Goal: Task Accomplishment & Management: Manage account settings

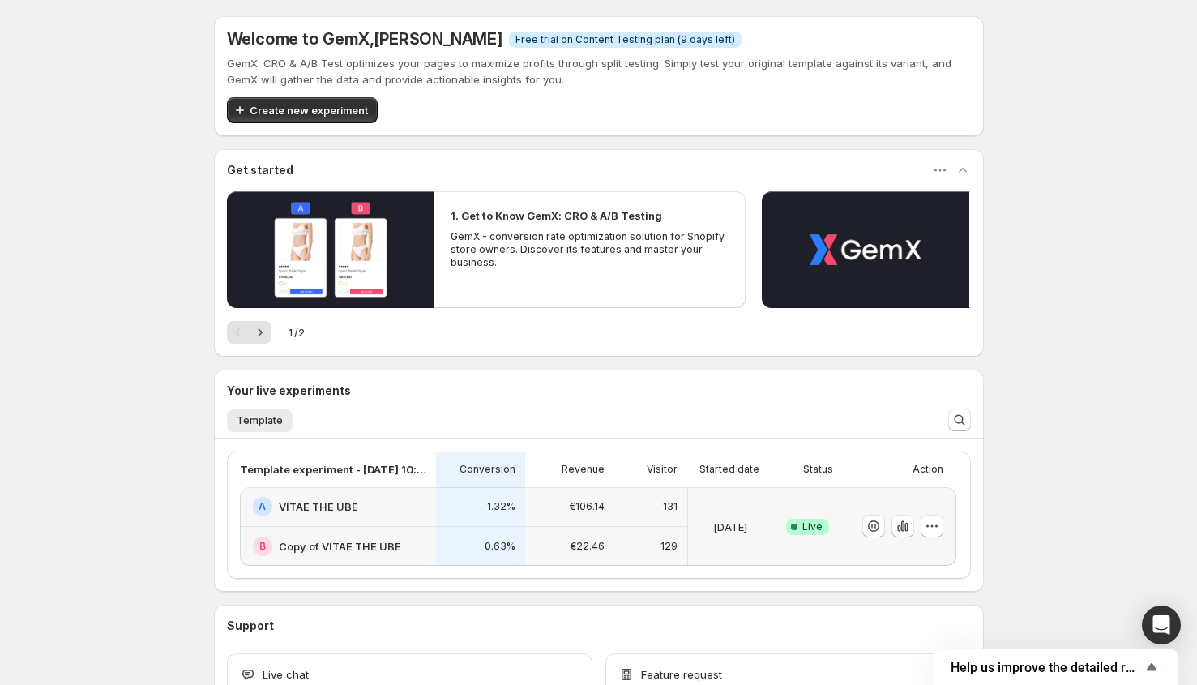
click at [863, 550] on div at bounding box center [896, 527] width 94 height 66
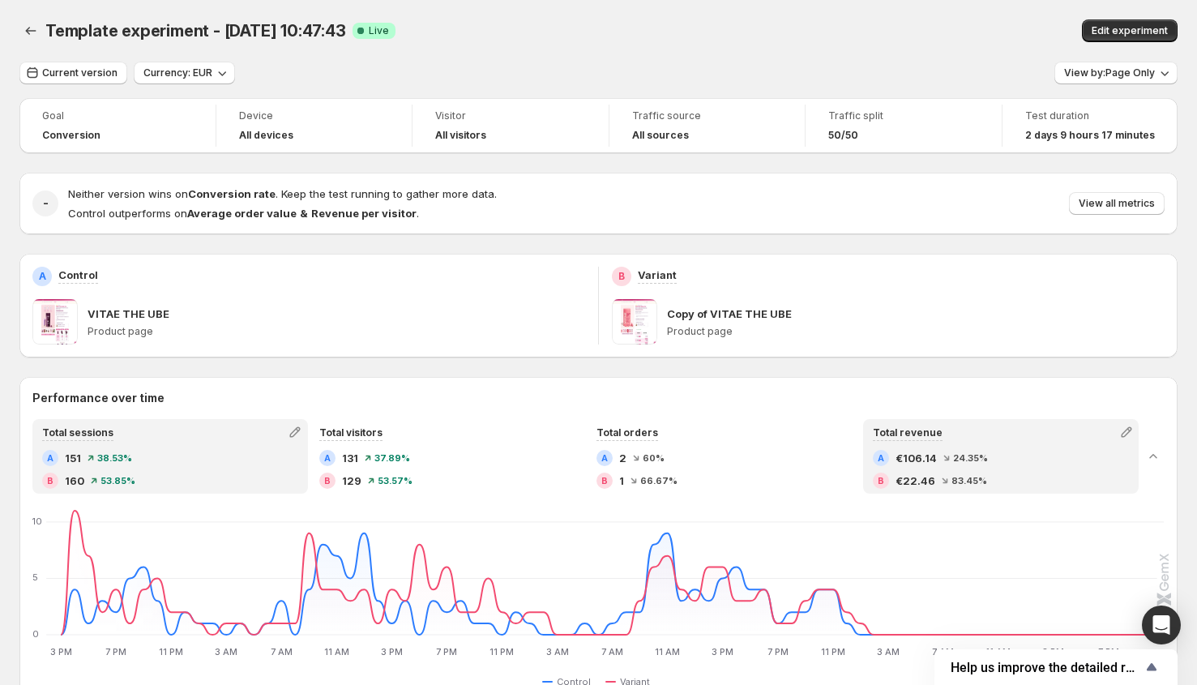
click at [872, 430] on div "Total revenue" at bounding box center [908, 432] width 86 height 23
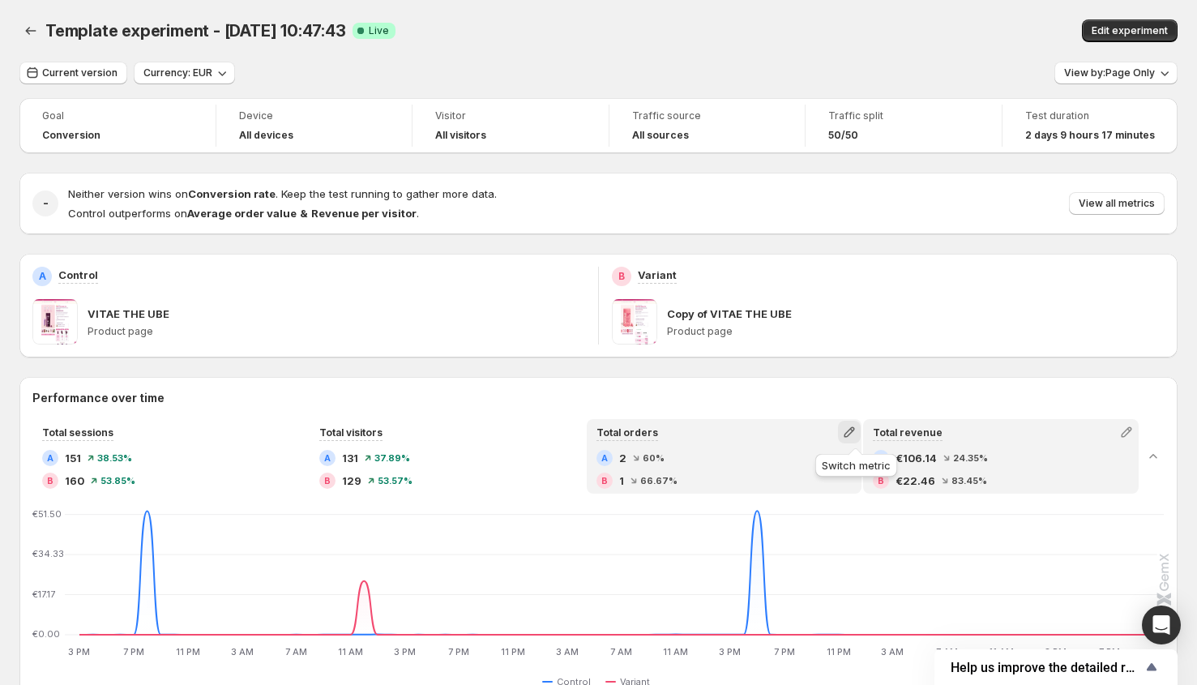
click at [854, 431] on icon "button" at bounding box center [849, 432] width 11 height 11
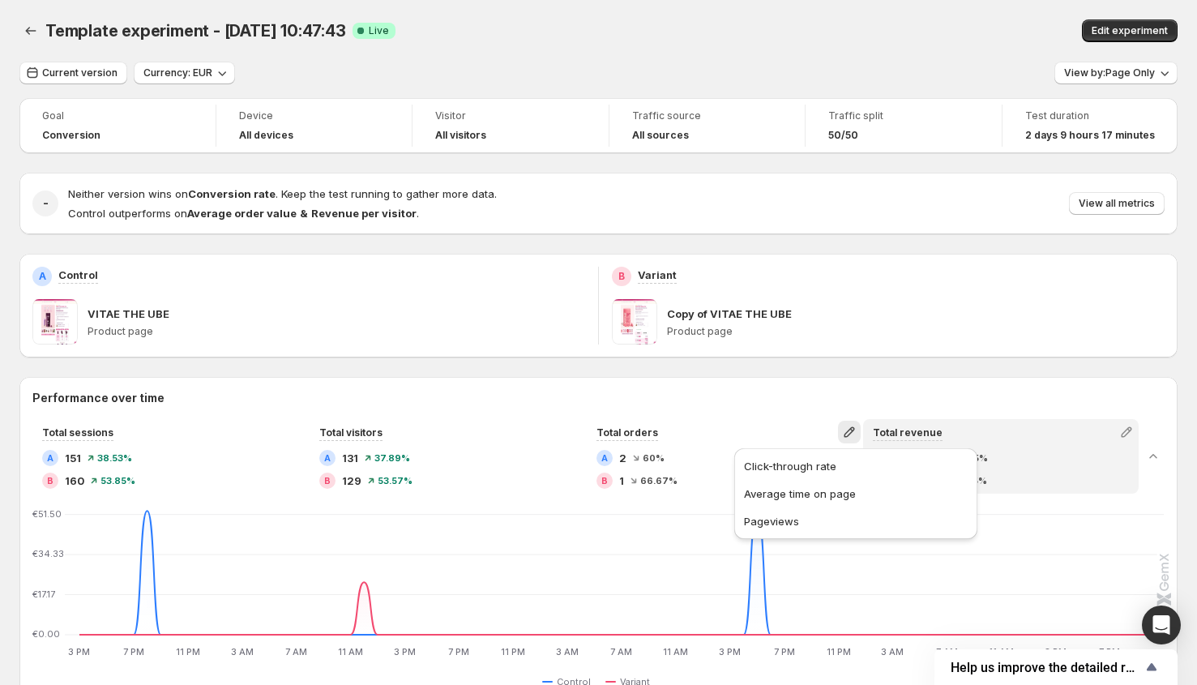
click at [768, 409] on div "Performance over time Total sessions A 151 38.53 % B 160 53.85 % Total visitors…" at bounding box center [598, 541] width 1158 height 302
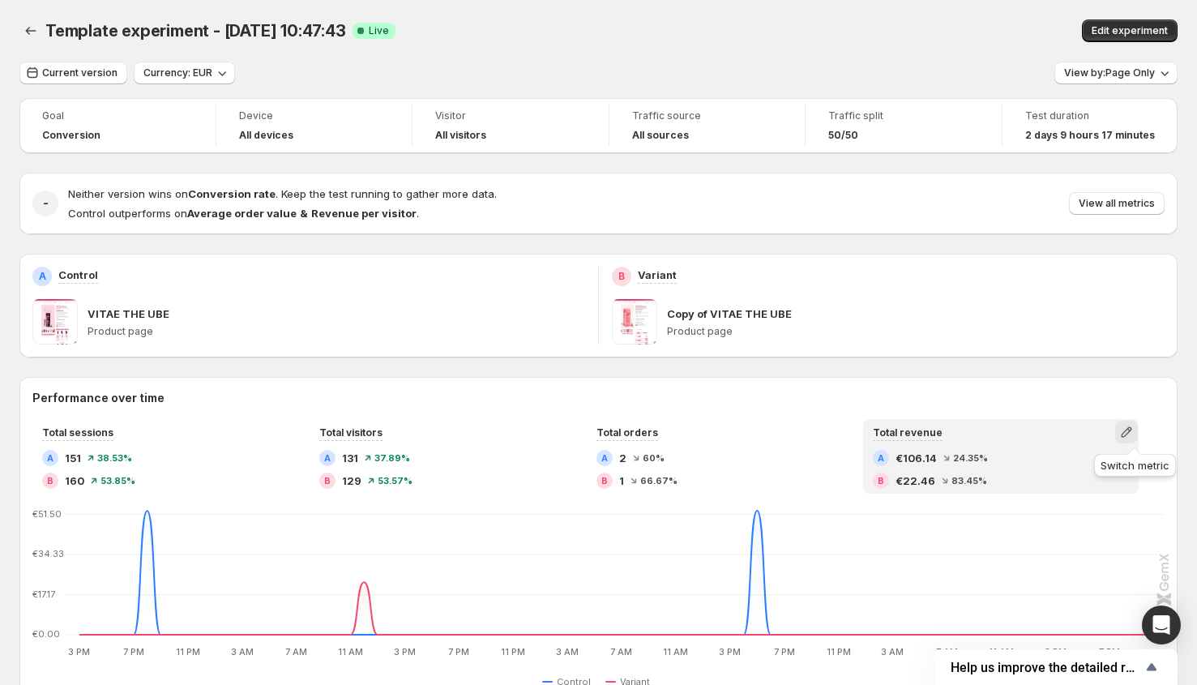
click at [1127, 430] on icon "button" at bounding box center [1127, 432] width 16 height 16
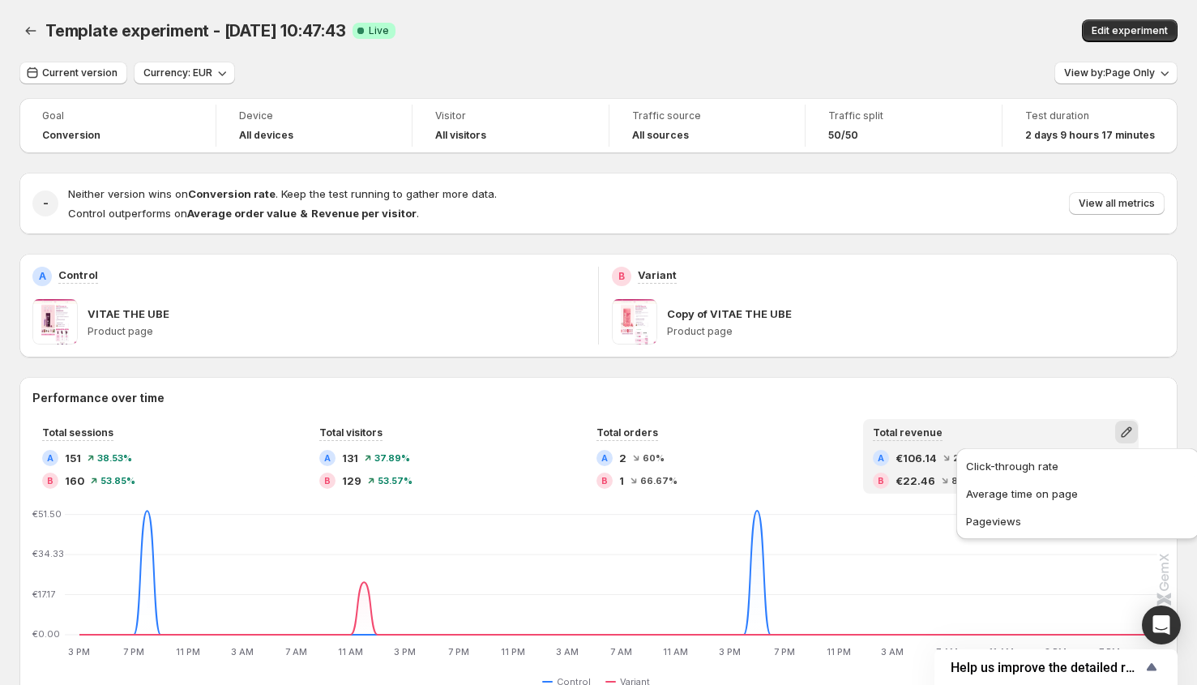
click at [1063, 434] on div "Total revenue" at bounding box center [1001, 432] width 272 height 23
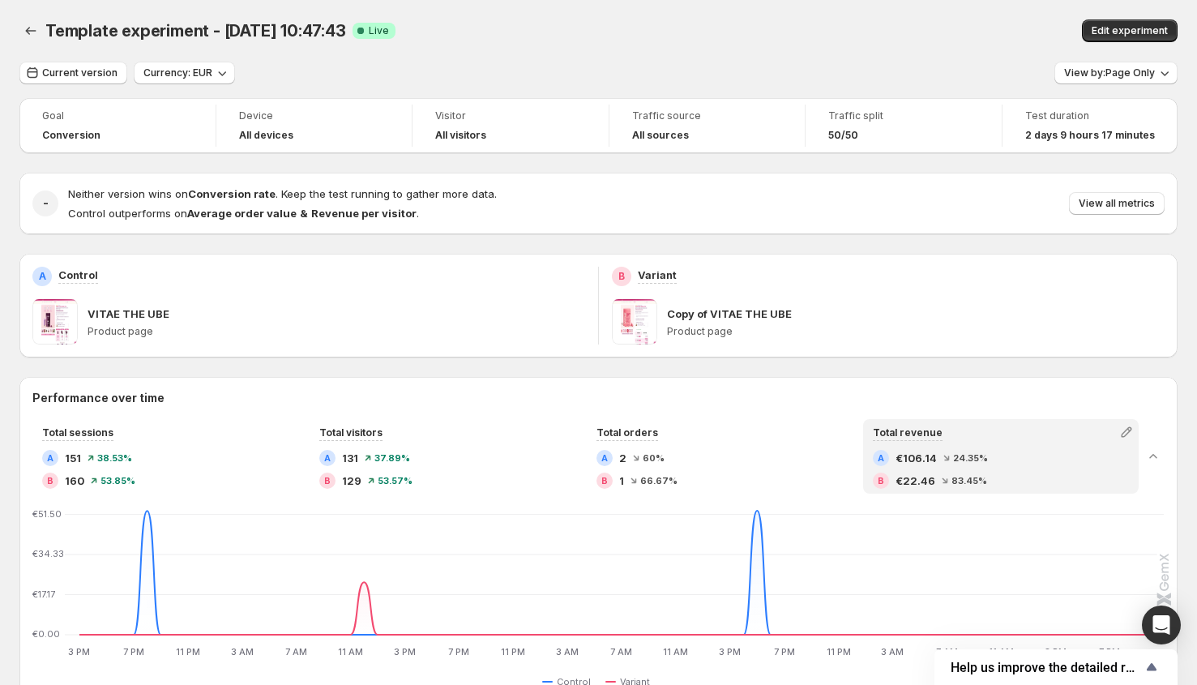
click at [1063, 434] on div "Total revenue" at bounding box center [1001, 432] width 272 height 23
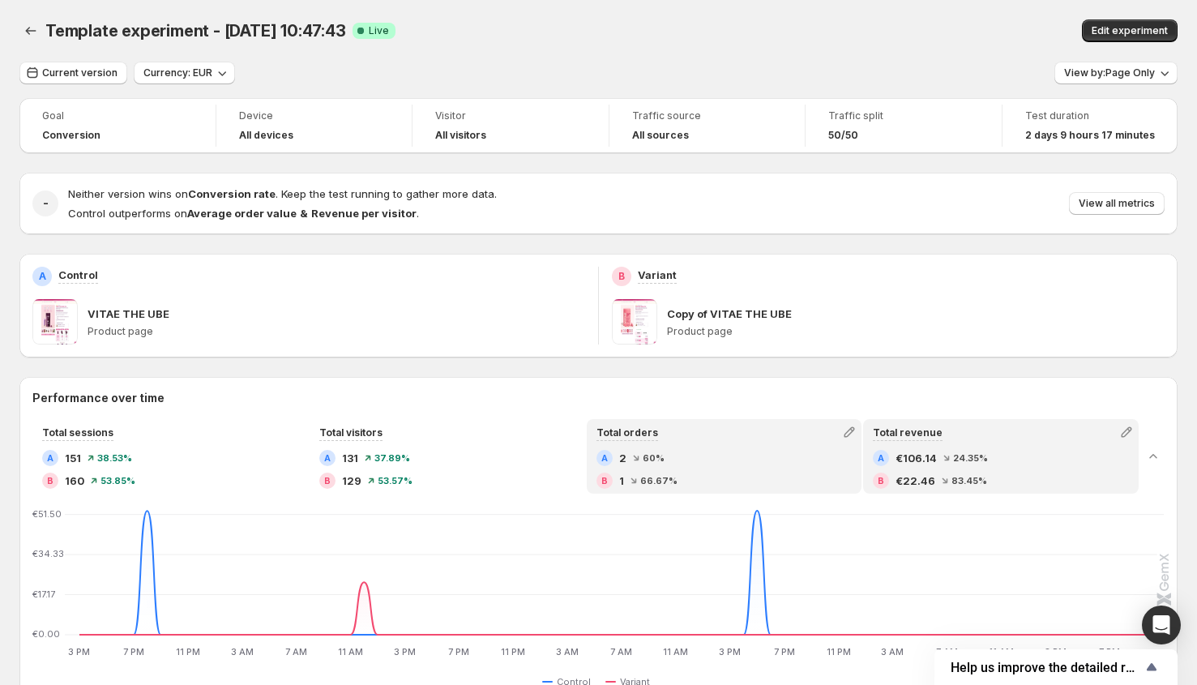
click at [761, 449] on div "Total orders A 2 60 % B 1 66.67 %" at bounding box center [724, 456] width 272 height 71
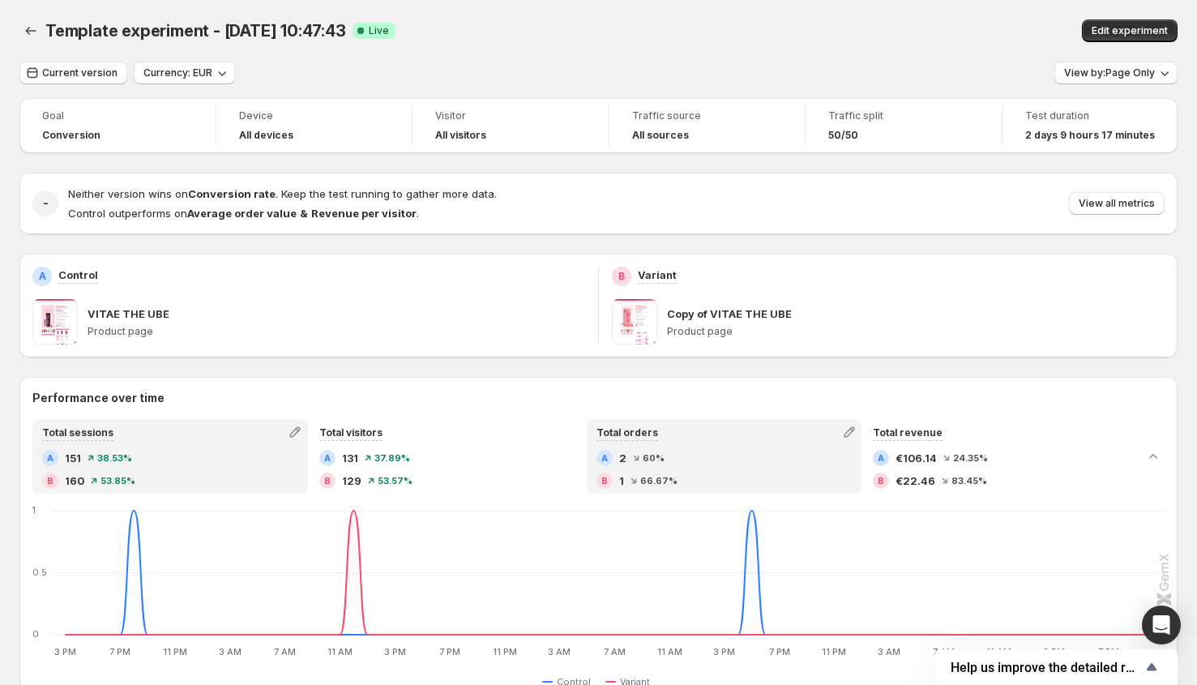
click at [115, 431] on div "Total sessions" at bounding box center [78, 432] width 88 height 23
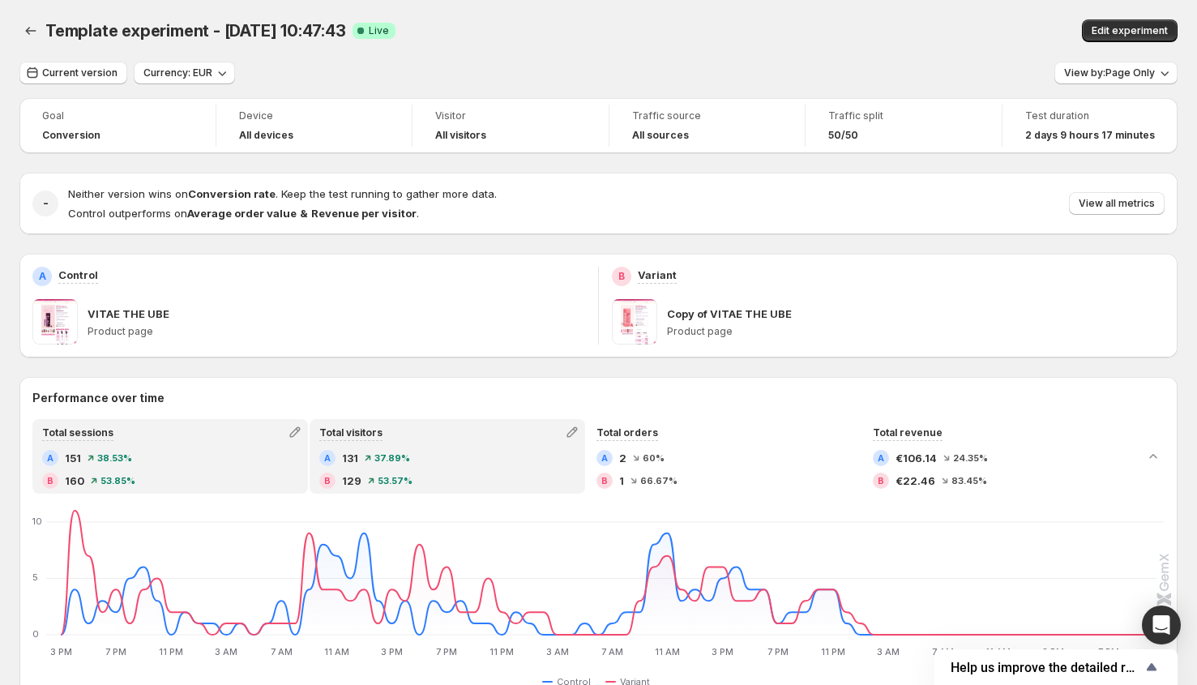
click at [447, 438] on div "Total visitors" at bounding box center [447, 432] width 272 height 23
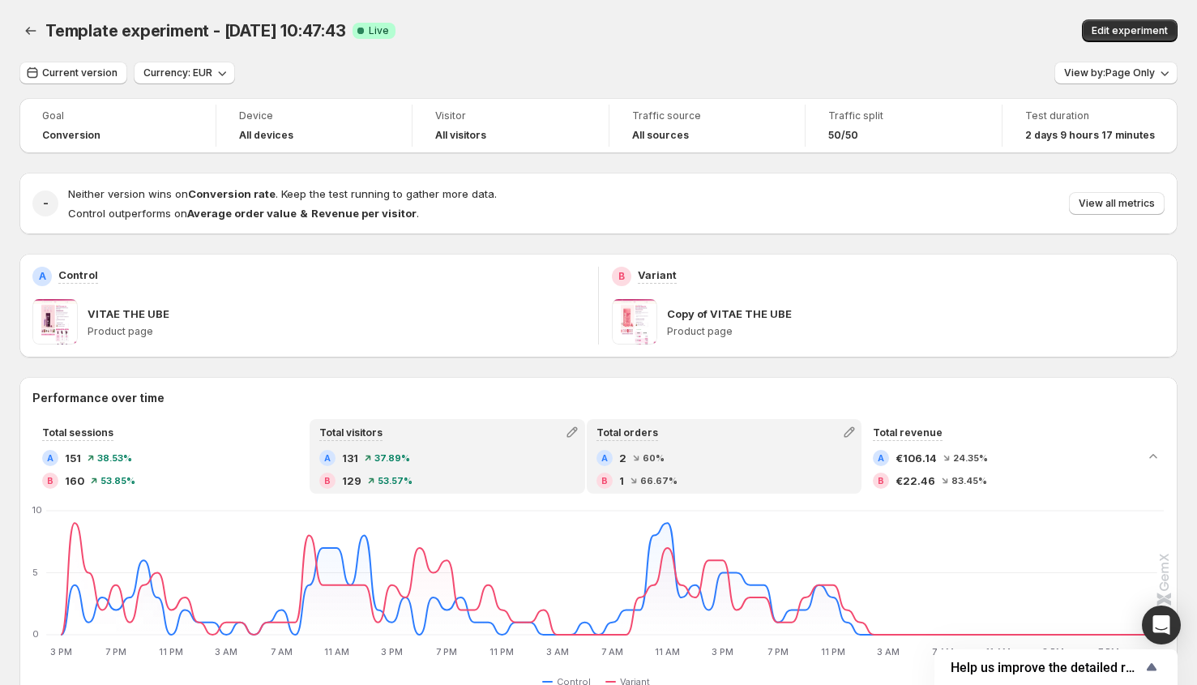
click at [723, 460] on div "A 2 60 %" at bounding box center [725, 458] width 256 height 16
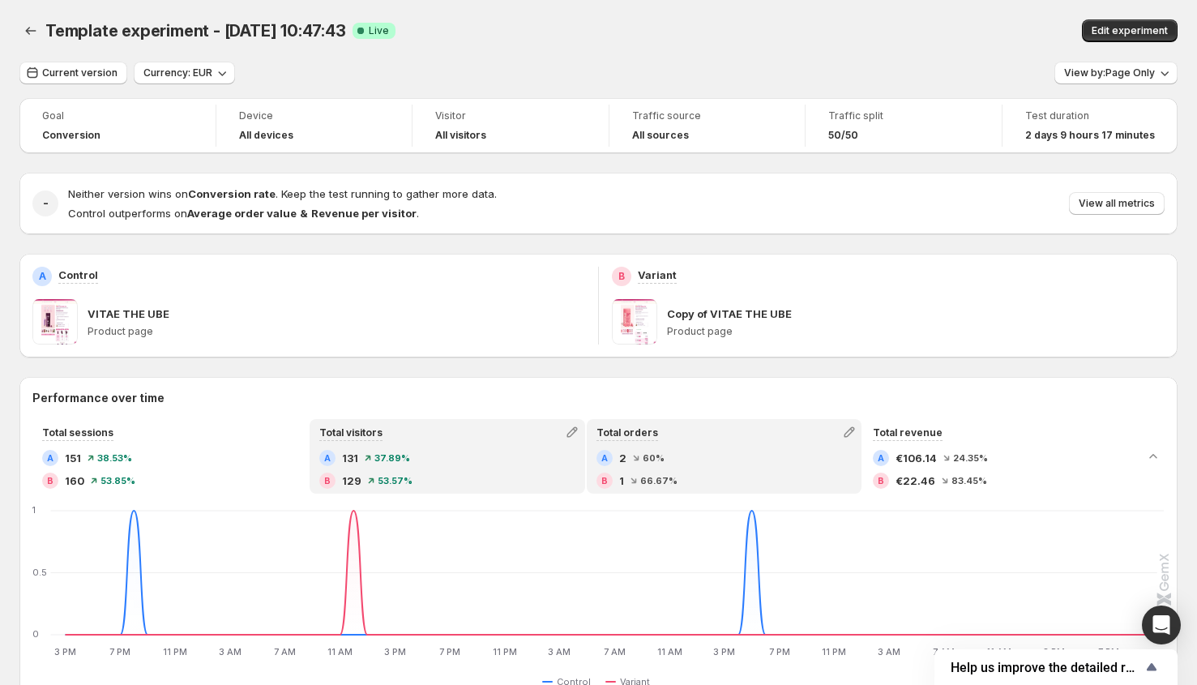
click at [481, 443] on div "Total visitors" at bounding box center [447, 432] width 272 height 23
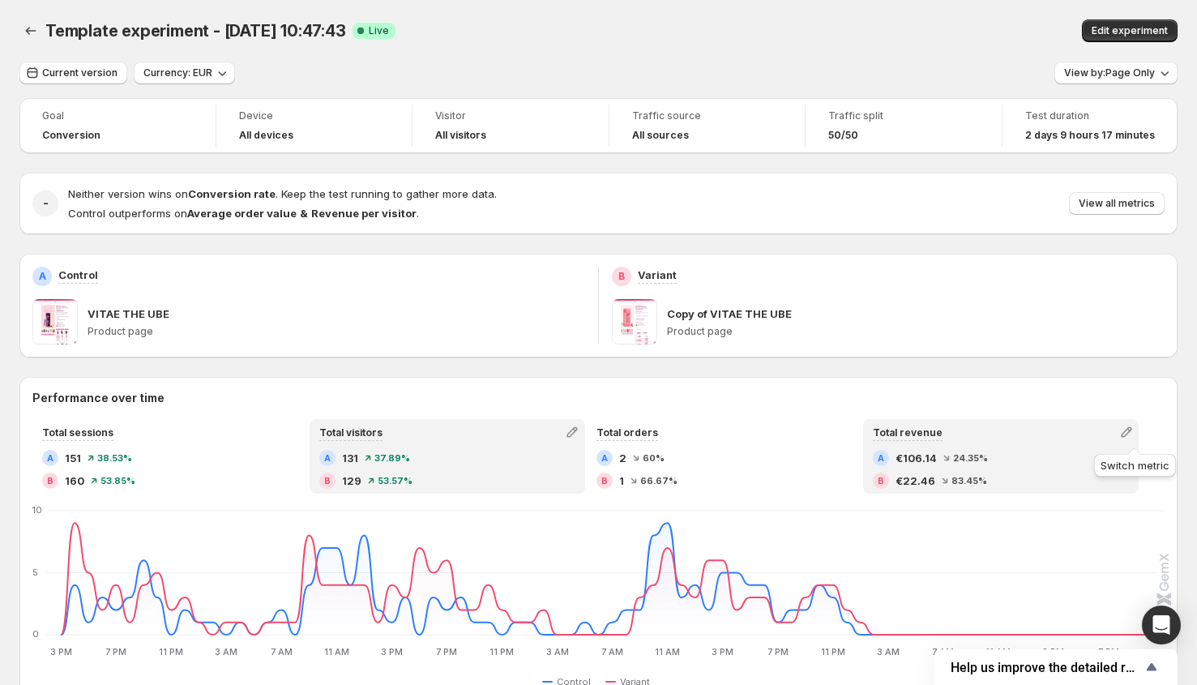
click at [1148, 429] on div "Total sessions A 151 38.53 % B 160 53.85 % Total visitors A 131 37.89 % B 129 5…" at bounding box center [598, 456] width 1132 height 75
click at [1135, 430] on icon "button" at bounding box center [1127, 432] width 16 height 16
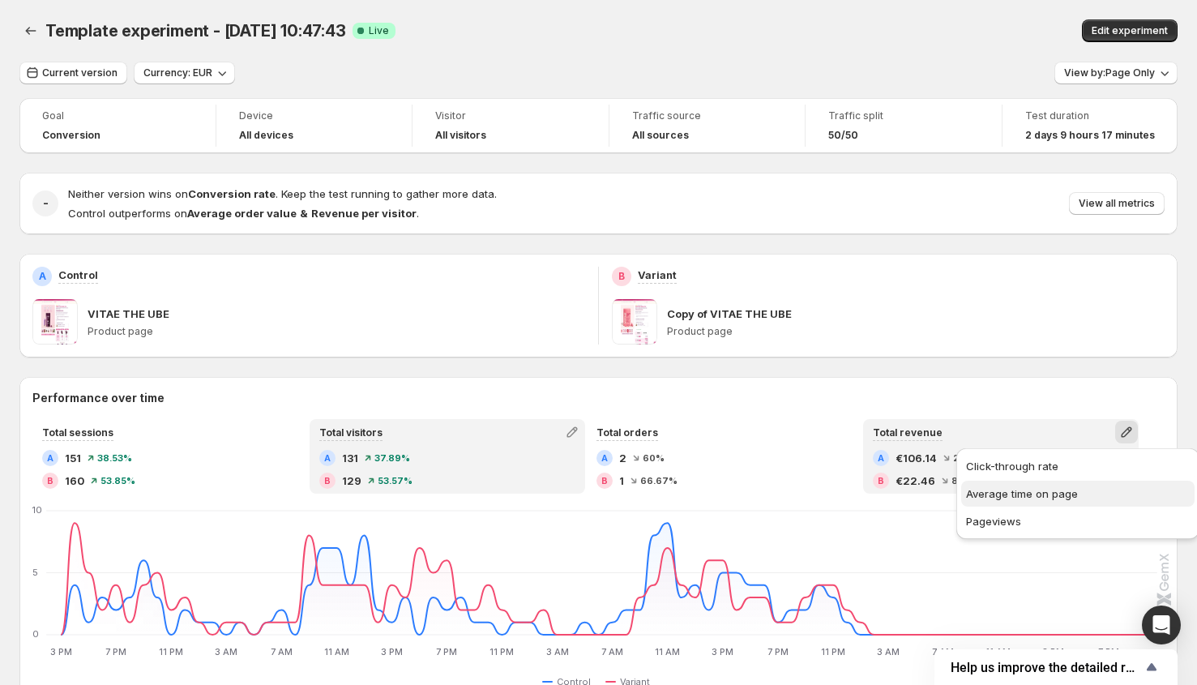
click at [1091, 486] on span "Average time on page" at bounding box center [1078, 494] width 224 height 16
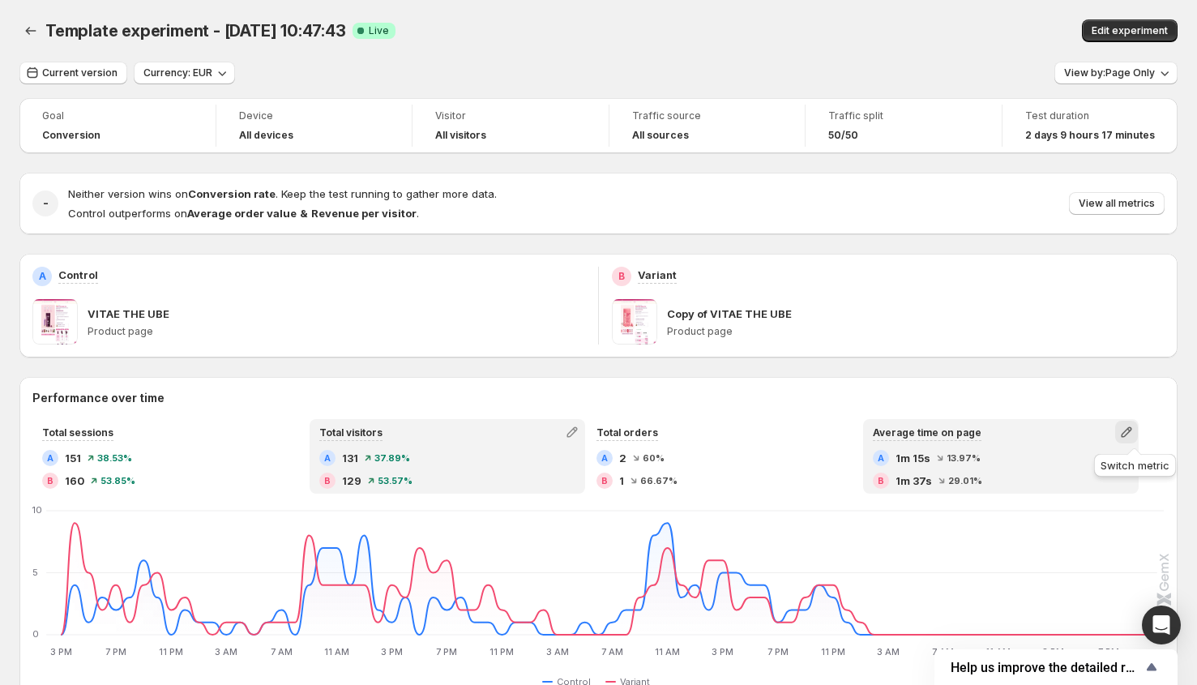
click at [1133, 432] on icon "button" at bounding box center [1127, 432] width 16 height 16
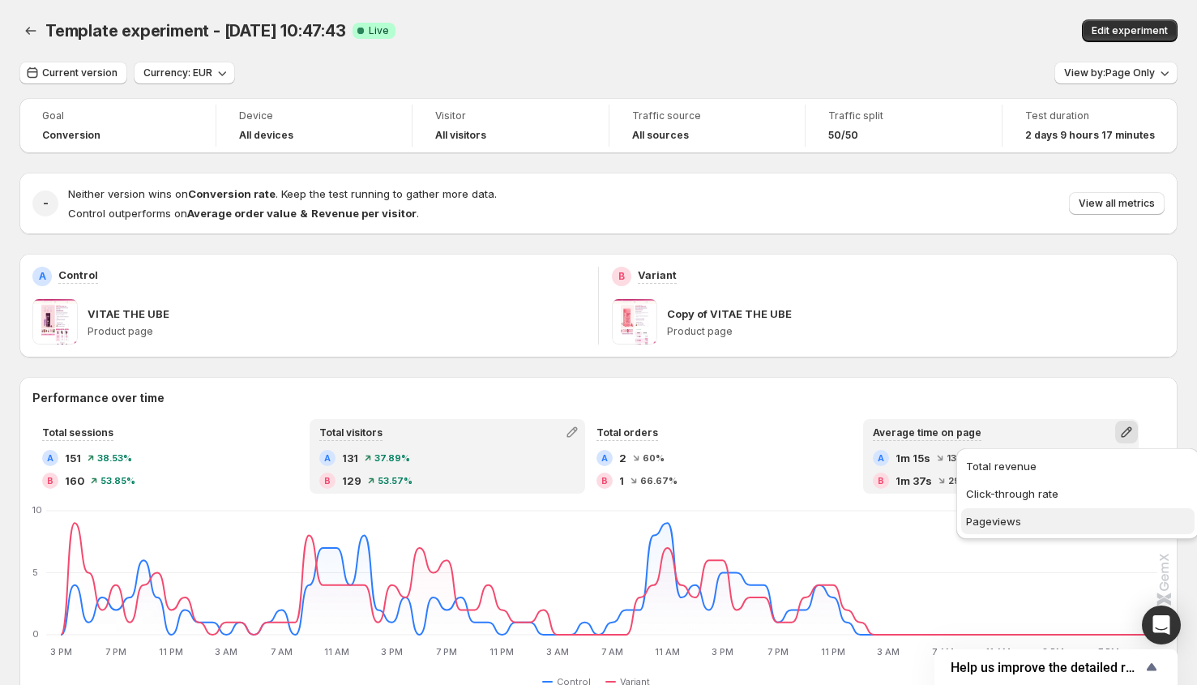
click at [1056, 513] on span "Pageviews" at bounding box center [1078, 521] width 224 height 16
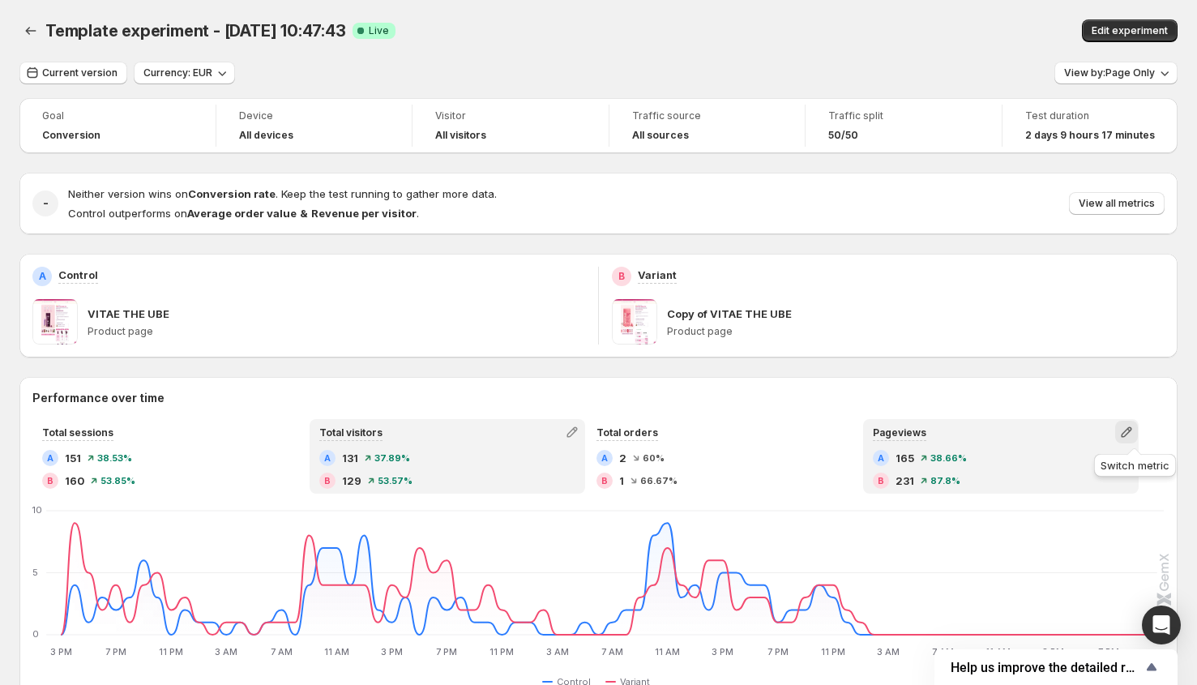
click at [1132, 434] on icon "button" at bounding box center [1127, 432] width 16 height 16
click at [1050, 472] on span "Total revenue" at bounding box center [1078, 466] width 224 height 16
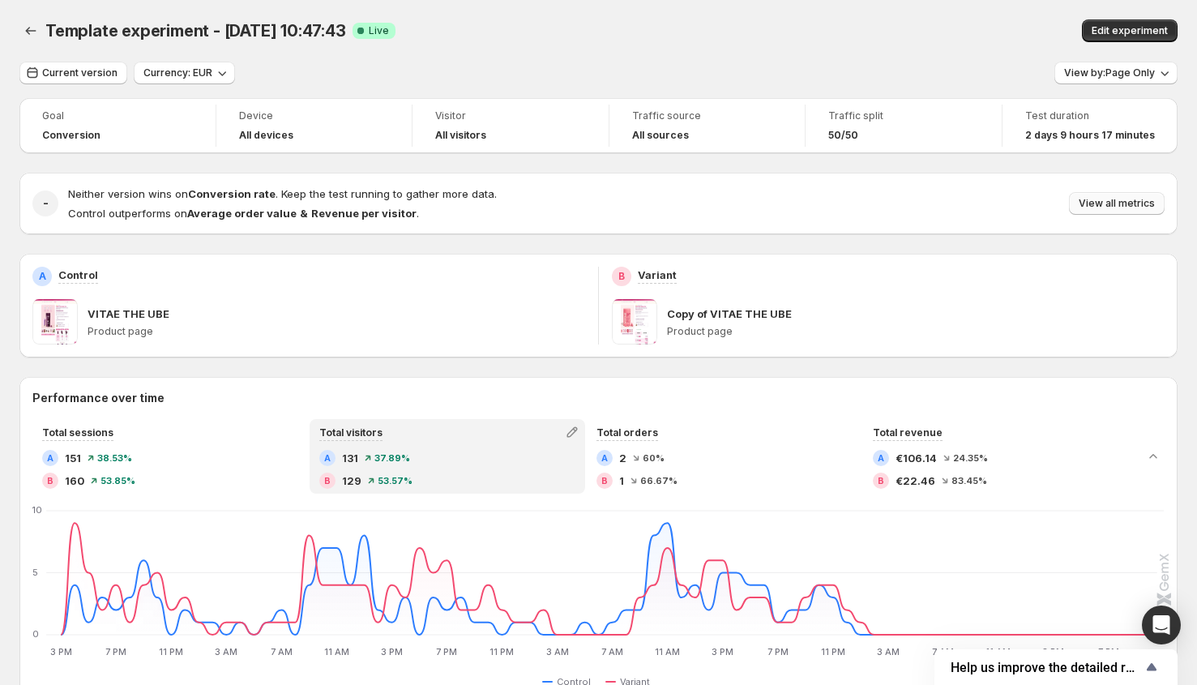
click at [1104, 204] on span "View all metrics" at bounding box center [1117, 203] width 76 height 13
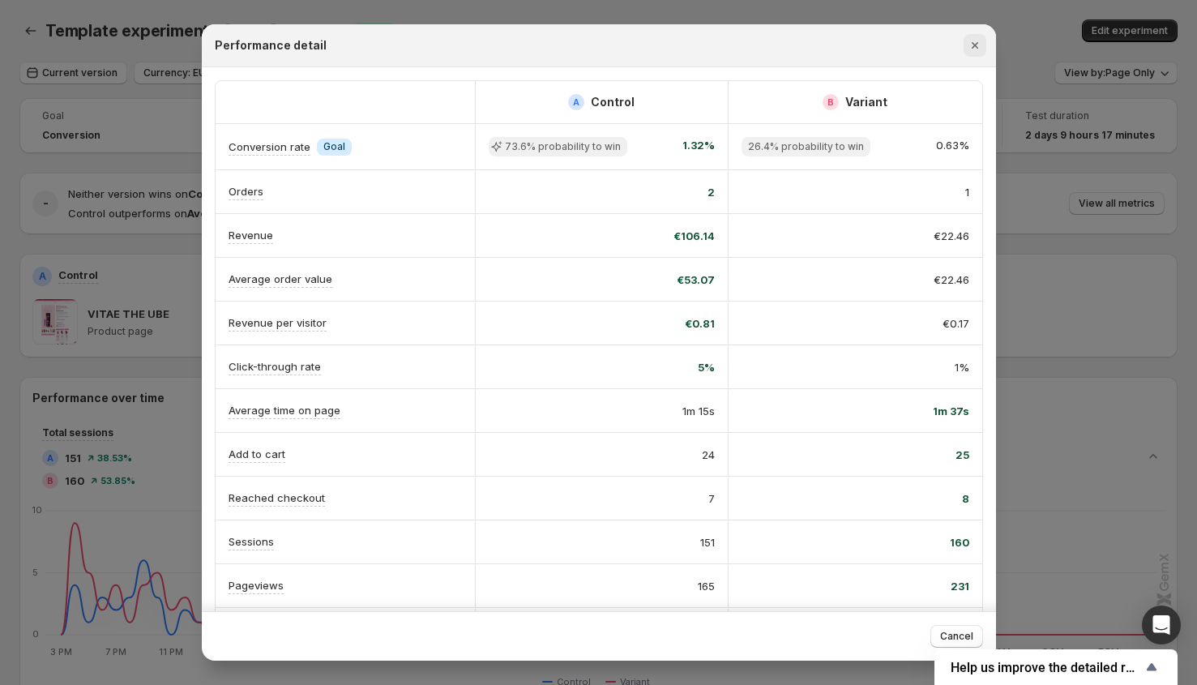
click at [978, 45] on icon "Close" at bounding box center [975, 45] width 16 height 16
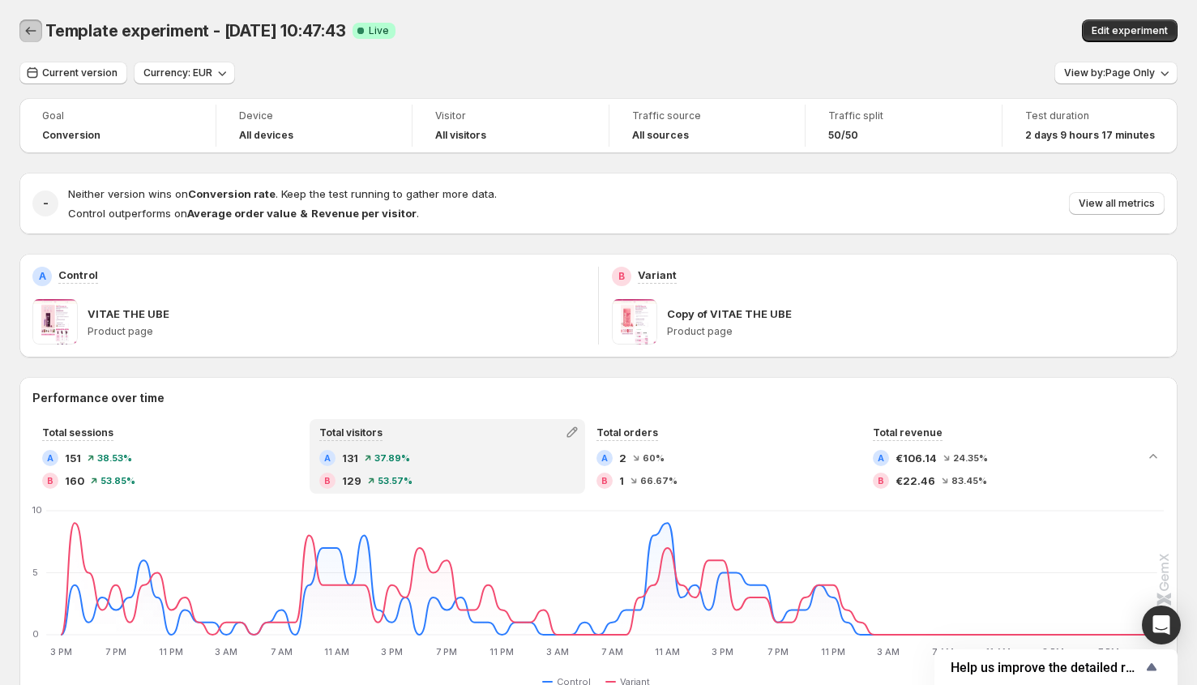
click at [34, 32] on icon "Back" at bounding box center [31, 31] width 16 height 16
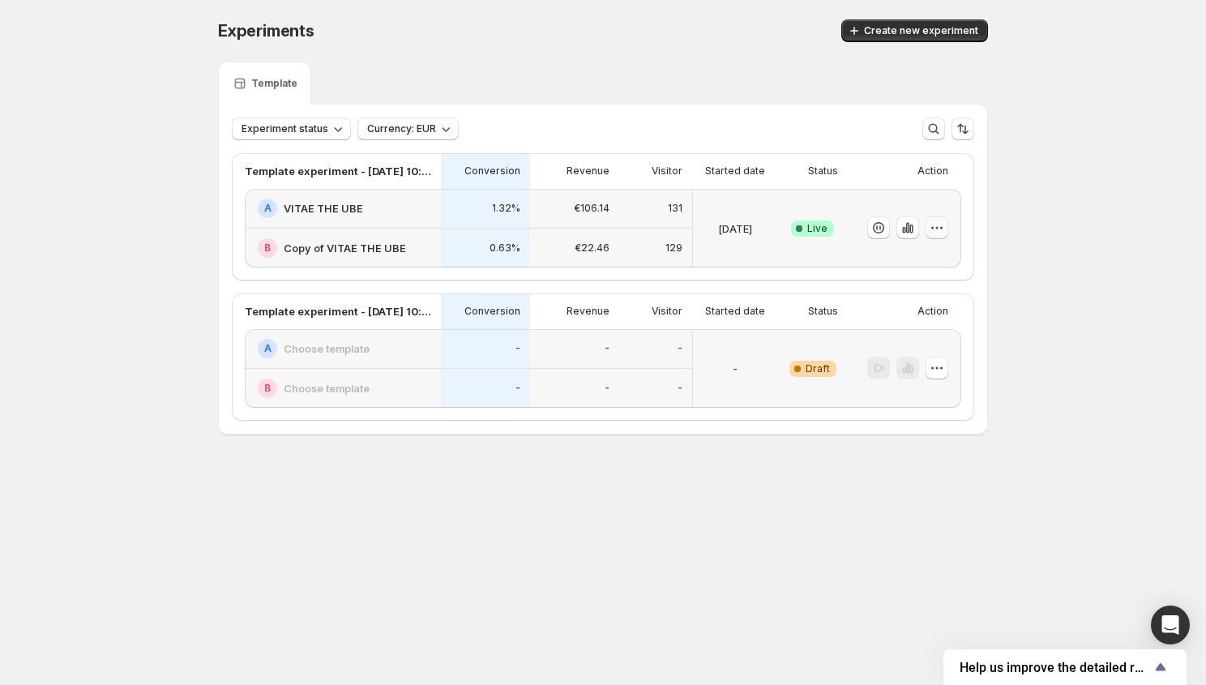
click at [938, 231] on icon "button" at bounding box center [937, 228] width 16 height 16
click at [936, 318] on span "End experiment" at bounding box center [906, 316] width 79 height 13
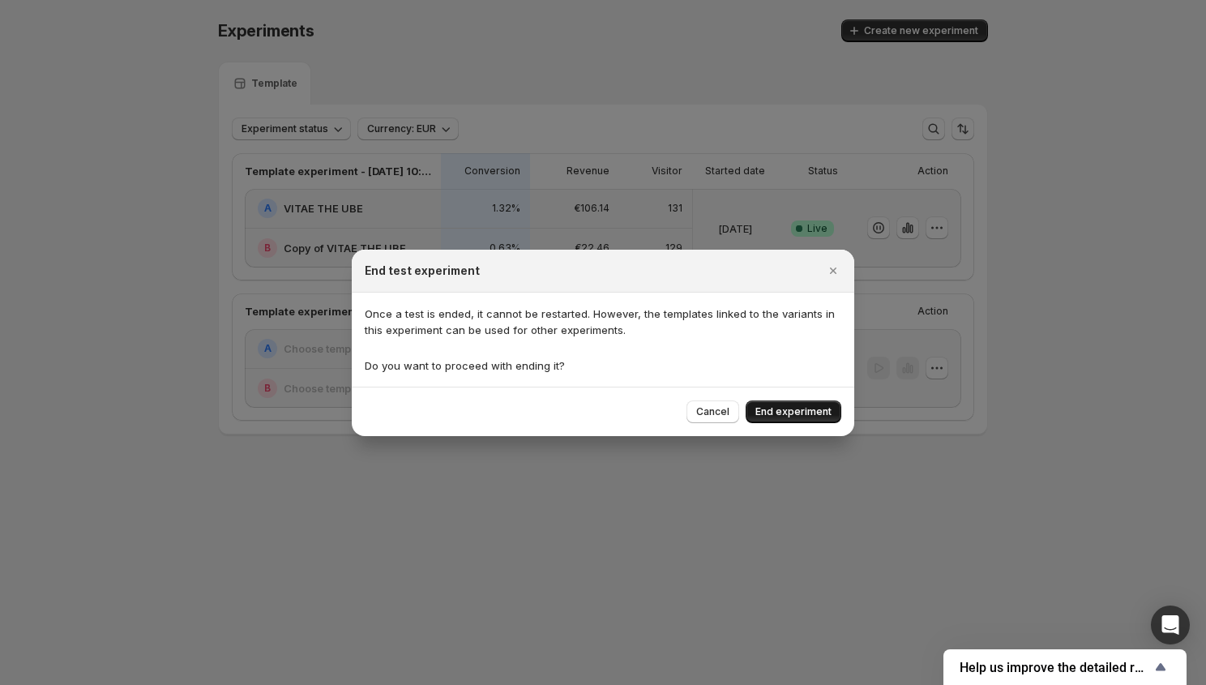
click at [806, 404] on button "End experiment" at bounding box center [794, 411] width 96 height 23
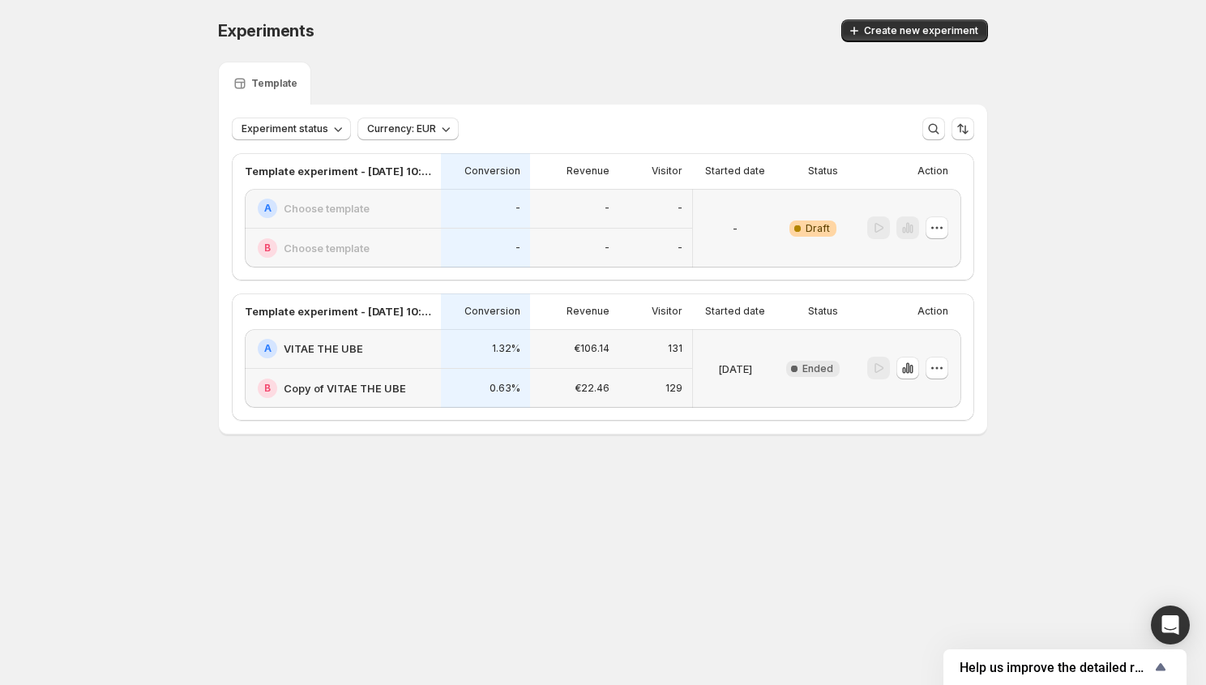
click at [759, 351] on div "[DATE]" at bounding box center [734, 368] width 71 height 59
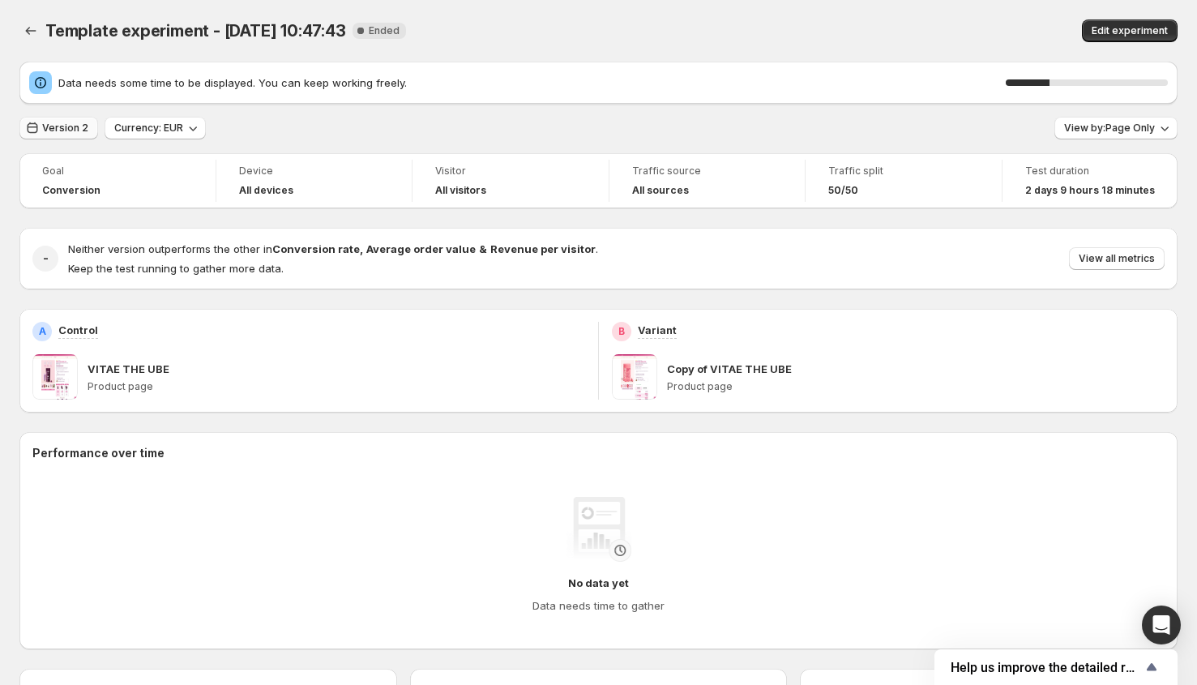
click at [63, 126] on span "Version 2" at bounding box center [65, 128] width 46 height 13
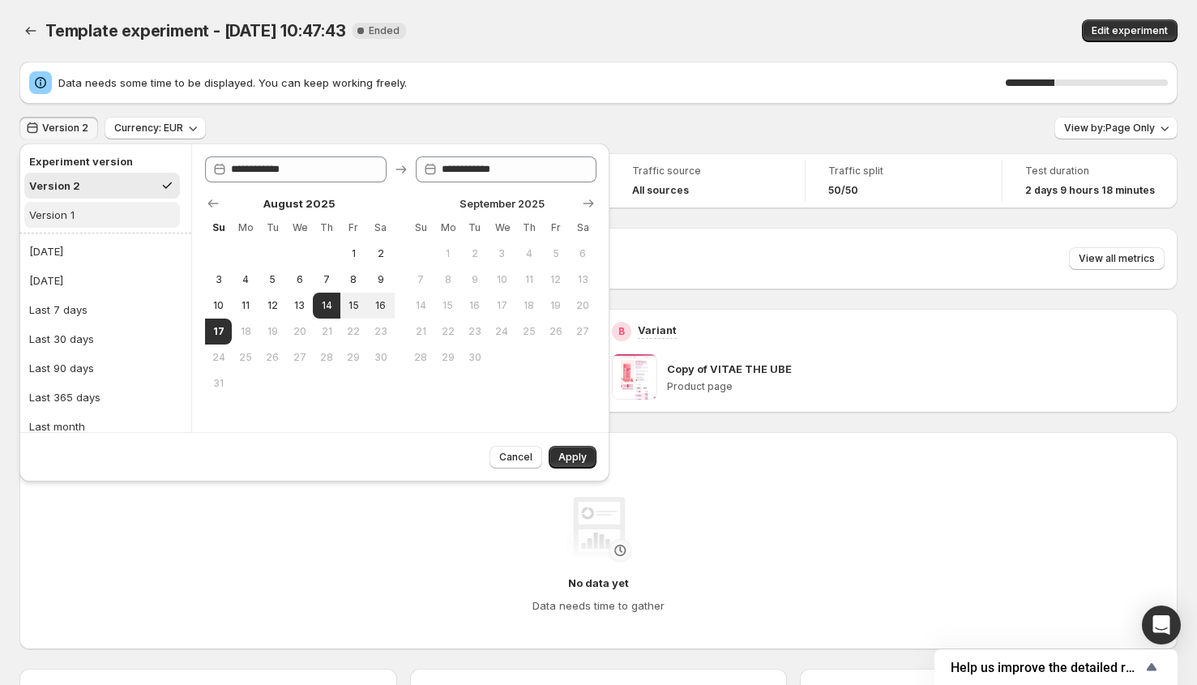
click at [75, 211] on button "Version 1" at bounding box center [102, 215] width 156 height 26
type input "**********"
click at [83, 195] on button "Version 2" at bounding box center [102, 186] width 156 height 26
type input "**********"
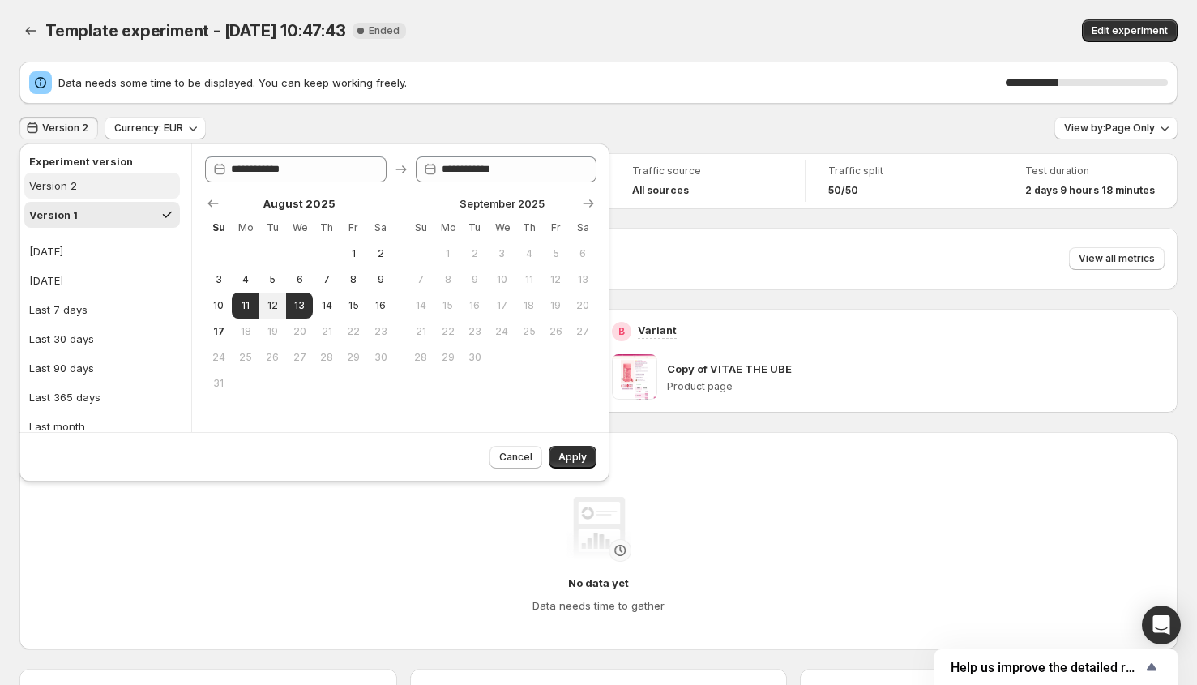
type input "**********"
click at [434, 120] on div "Version 2 Currency: EUR View by: Page Only" at bounding box center [598, 129] width 1158 height 24
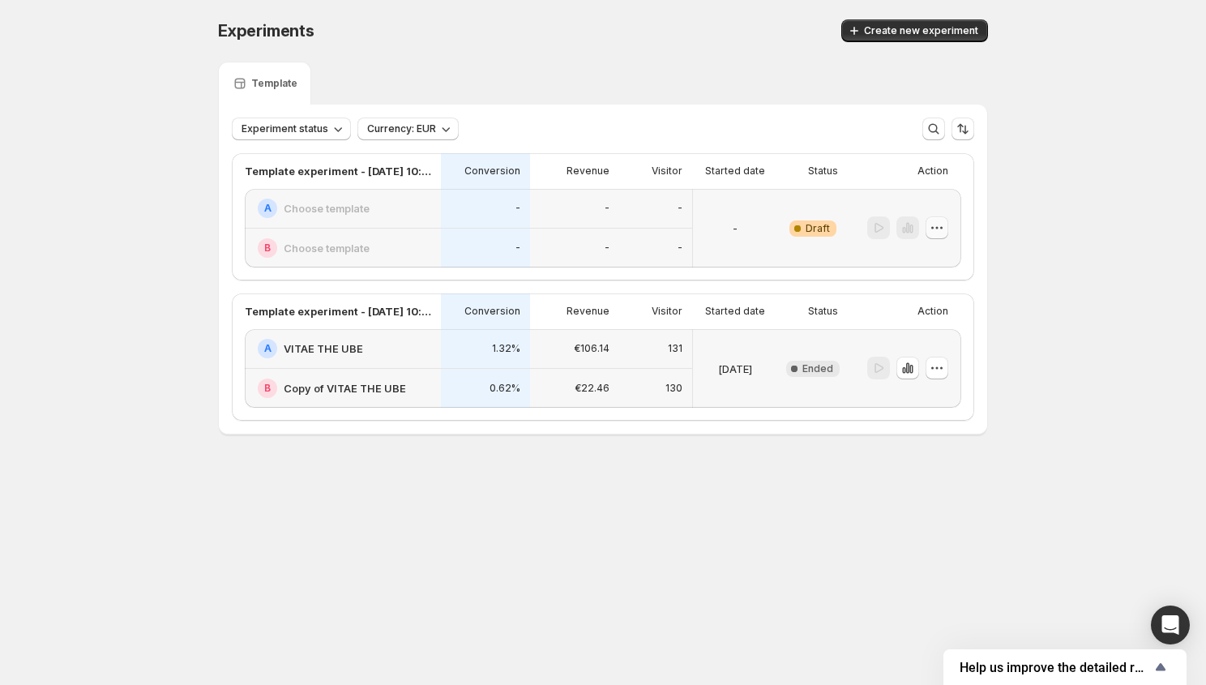
click at [944, 228] on icon "button" at bounding box center [937, 228] width 16 height 16
click at [922, 351] on span "Delete" at bounding box center [948, 344] width 79 height 16
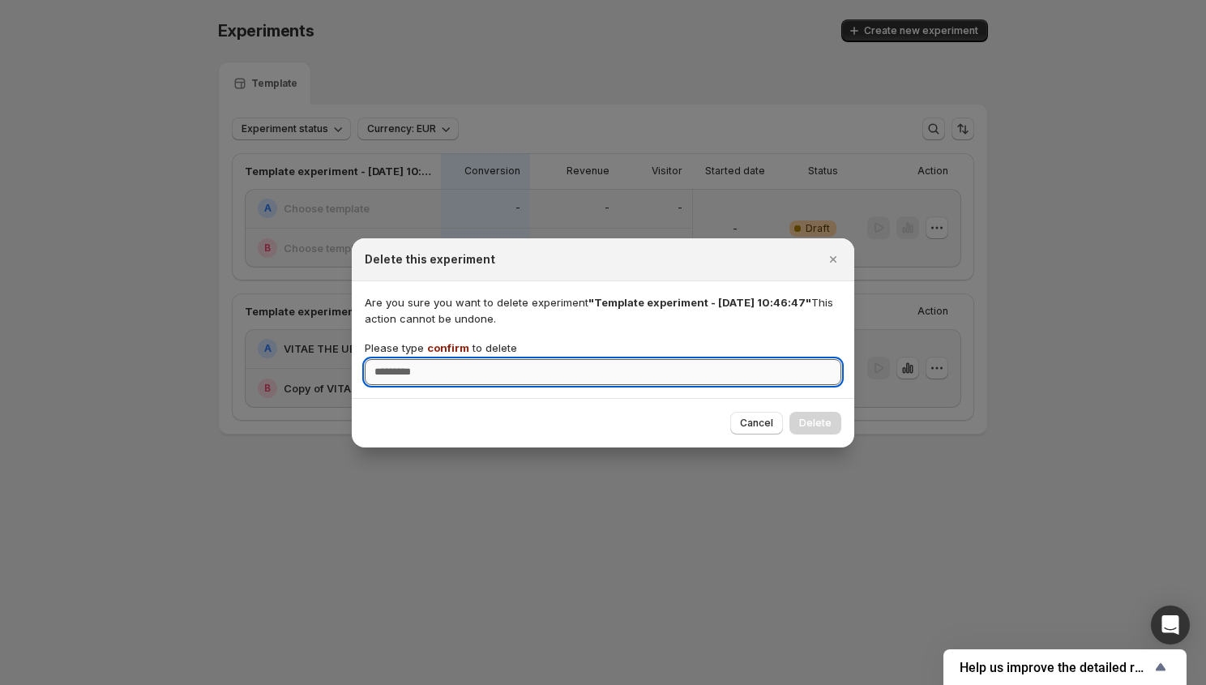
click at [443, 377] on input "Please type confirm to delete" at bounding box center [603, 372] width 477 height 26
type input "*******"
click at [806, 423] on span "Delete" at bounding box center [815, 423] width 32 height 13
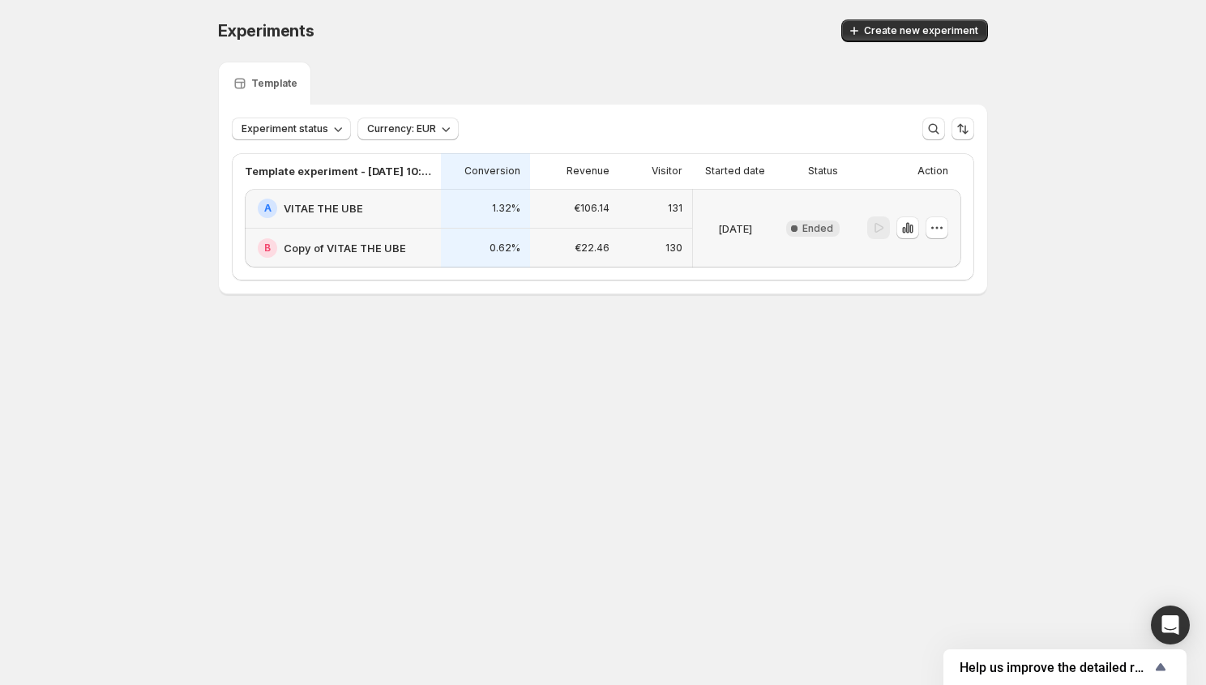
click at [363, 216] on div "A VITAE THE UBE" at bounding box center [344, 208] width 173 height 19
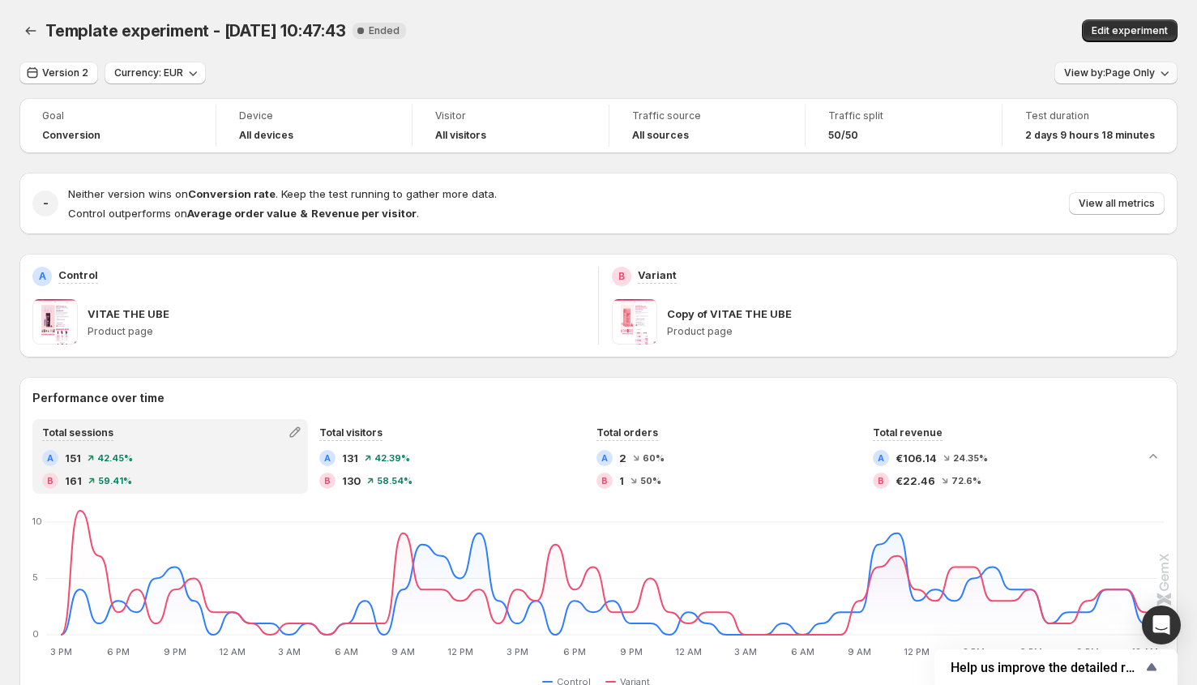
click at [1173, 78] on icon "button" at bounding box center [1165, 73] width 16 height 16
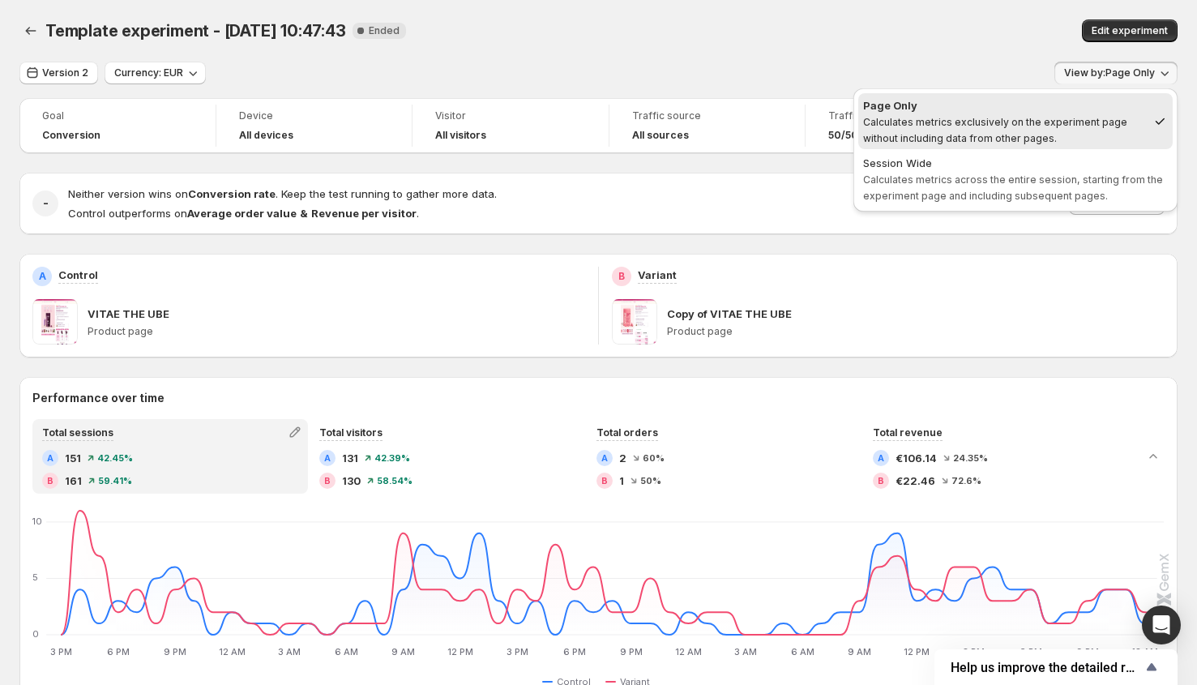
click at [758, 41] on div "Edit experiment" at bounding box center [962, 30] width 430 height 23
